Goal: Register for event/course

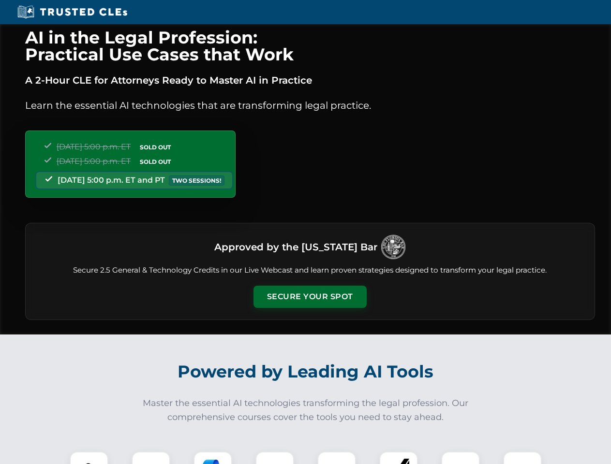
click at [310, 297] on button "Secure Your Spot" at bounding box center [309, 297] width 113 height 22
click at [89, 458] on img at bounding box center [89, 471] width 28 height 28
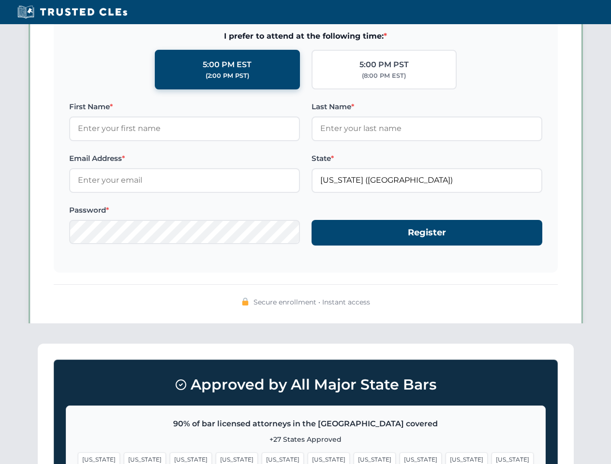
click at [354, 458] on span "[US_STATE]" at bounding box center [375, 460] width 42 height 14
click at [445, 458] on span "[US_STATE]" at bounding box center [466, 460] width 42 height 14
